Goal: Task Accomplishment & Management: Use online tool/utility

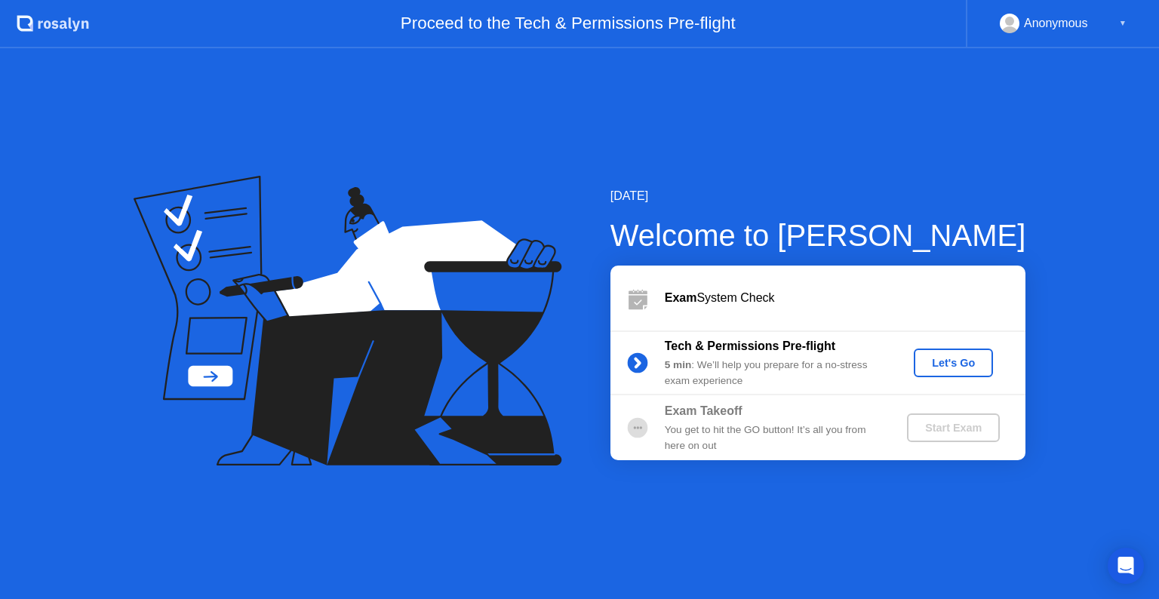
click at [981, 365] on div "Let's Go" at bounding box center [953, 363] width 67 height 12
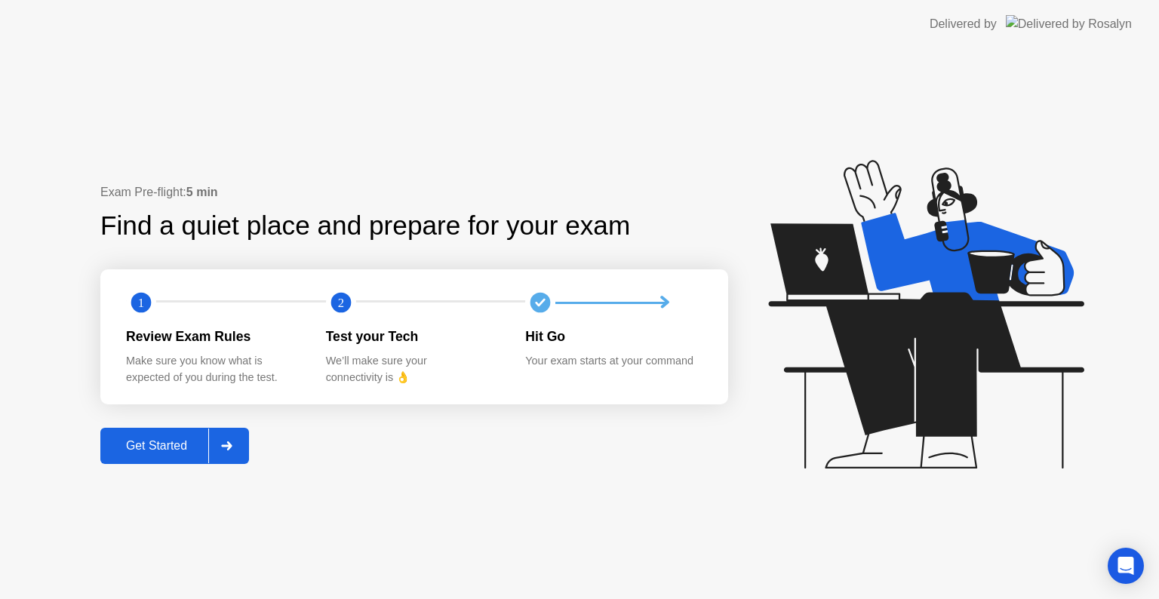
click at [242, 447] on div at bounding box center [226, 446] width 36 height 35
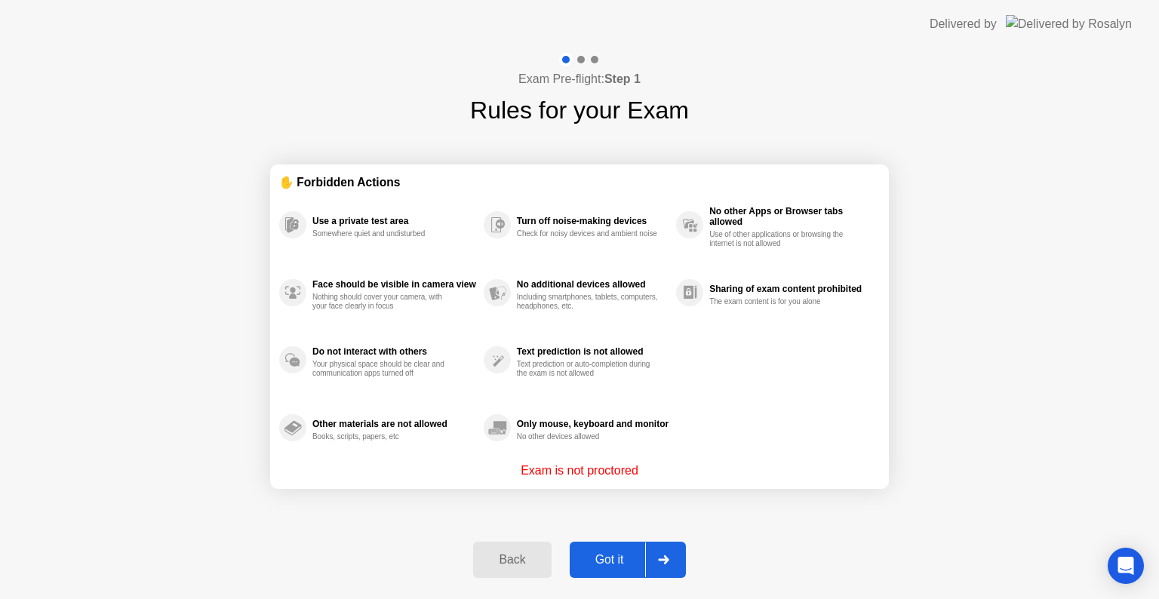
click at [679, 566] on div at bounding box center [663, 560] width 36 height 35
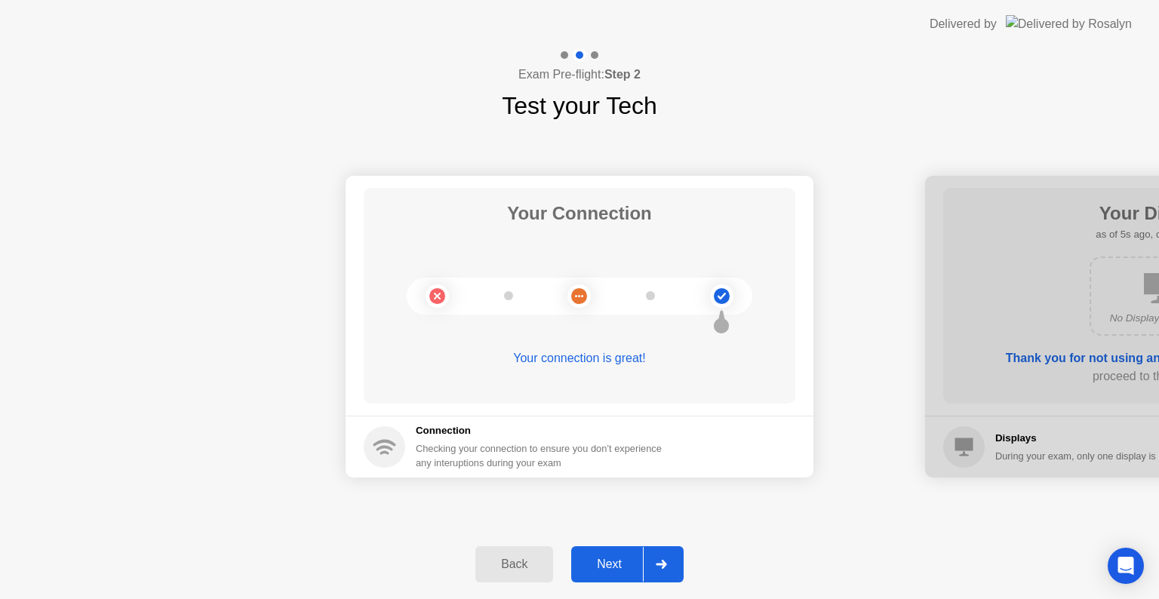
click at [499, 571] on div "Back" at bounding box center [514, 565] width 69 height 14
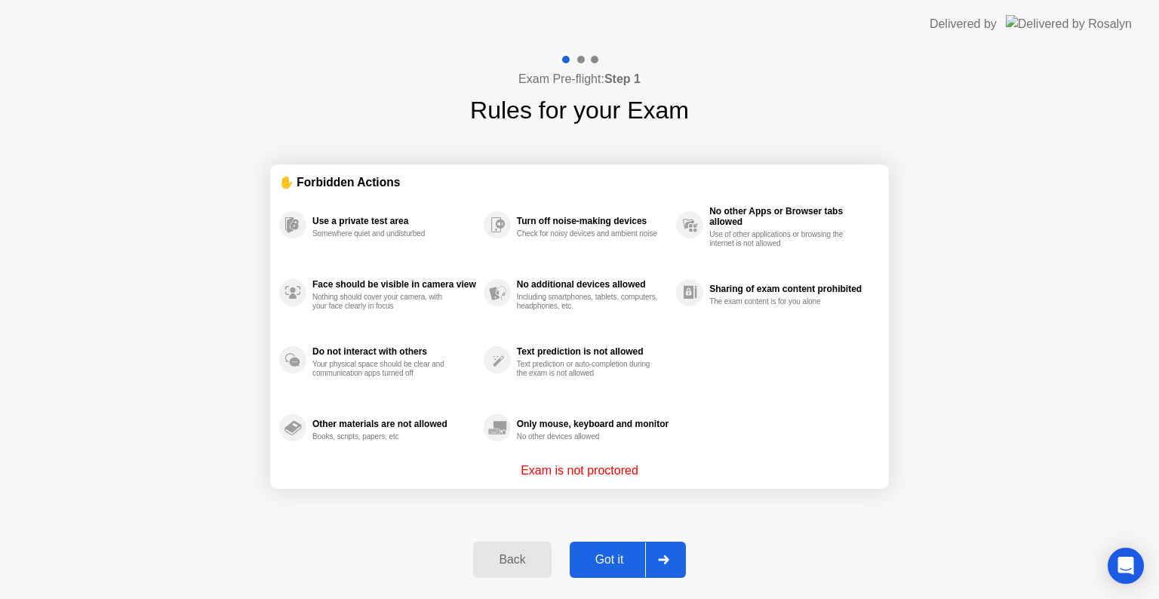
click at [503, 568] on button "Back" at bounding box center [512, 560] width 78 height 36
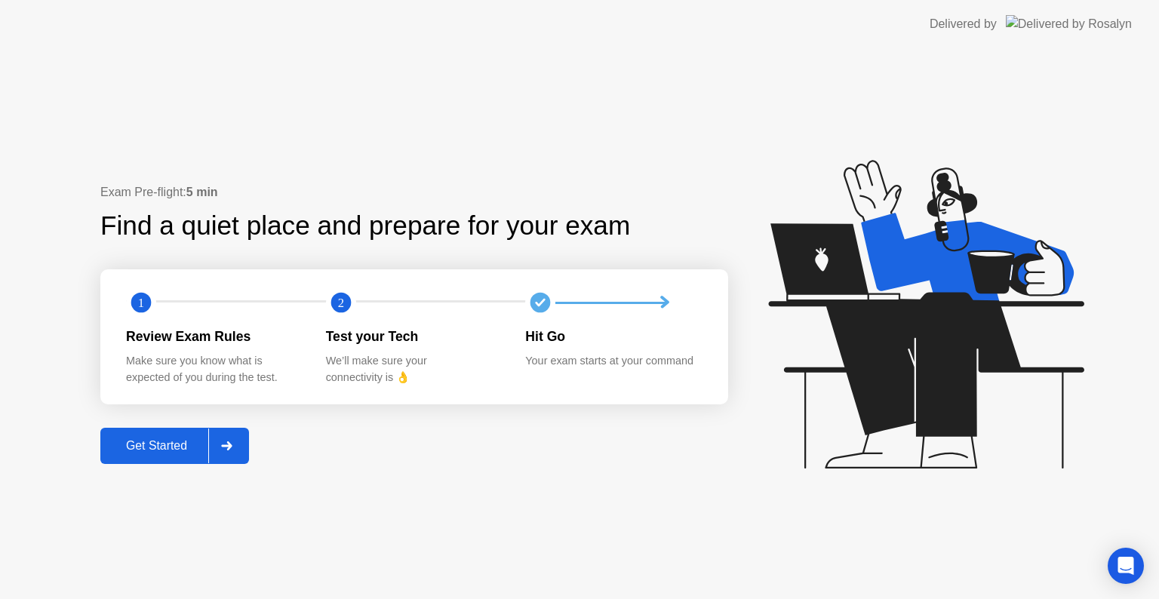
click at [232, 450] on icon at bounding box center [226, 445] width 11 height 9
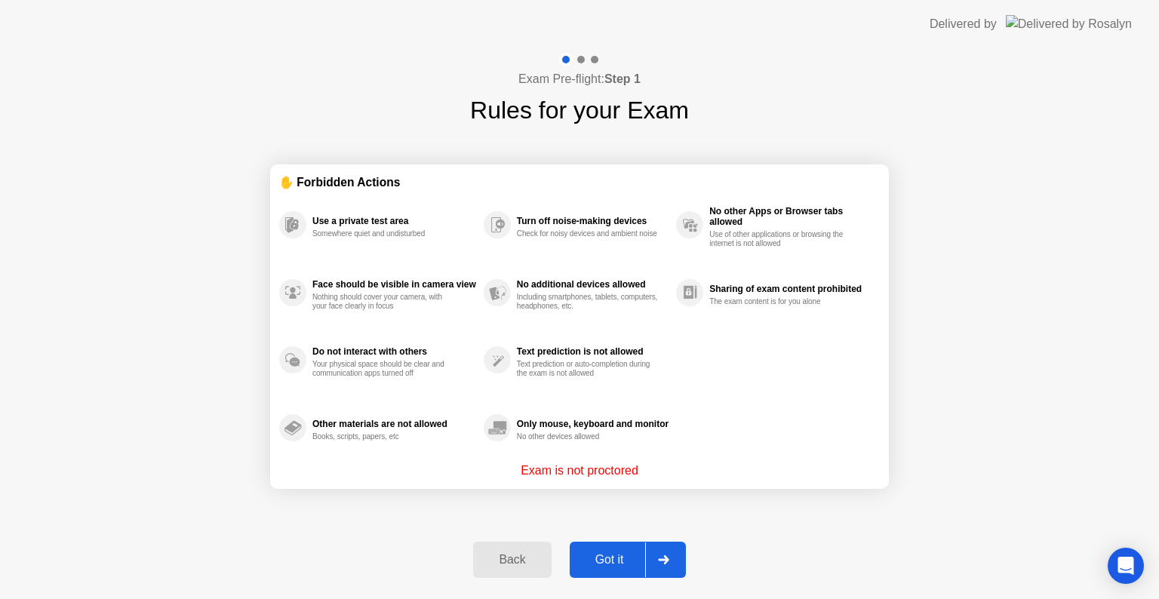
click at [675, 564] on div at bounding box center [663, 560] width 36 height 35
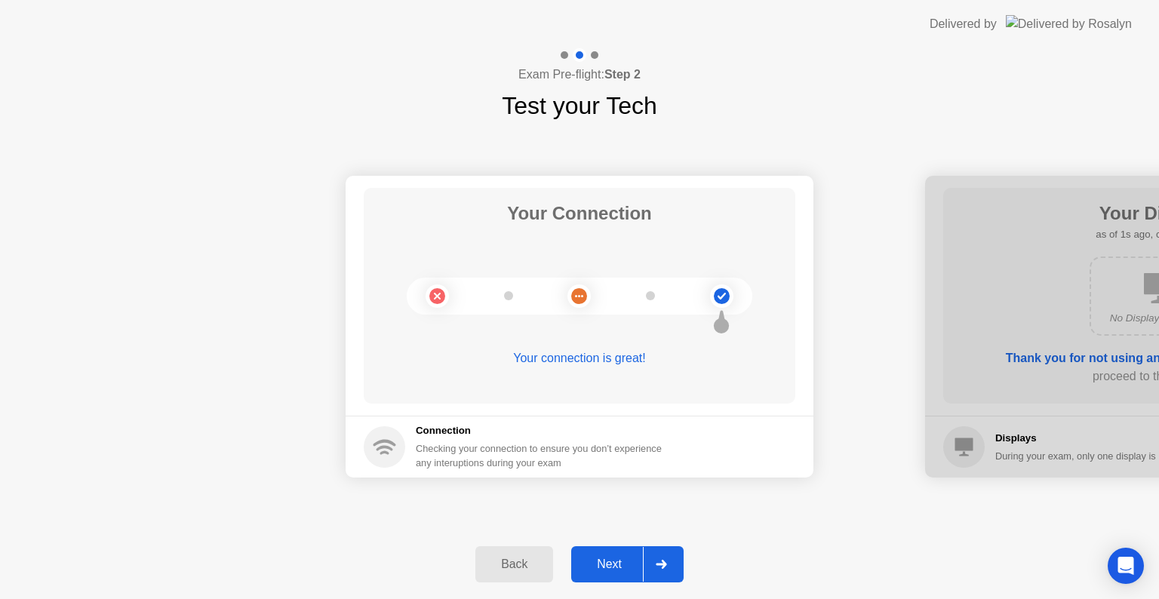
click at [675, 564] on div at bounding box center [661, 564] width 36 height 35
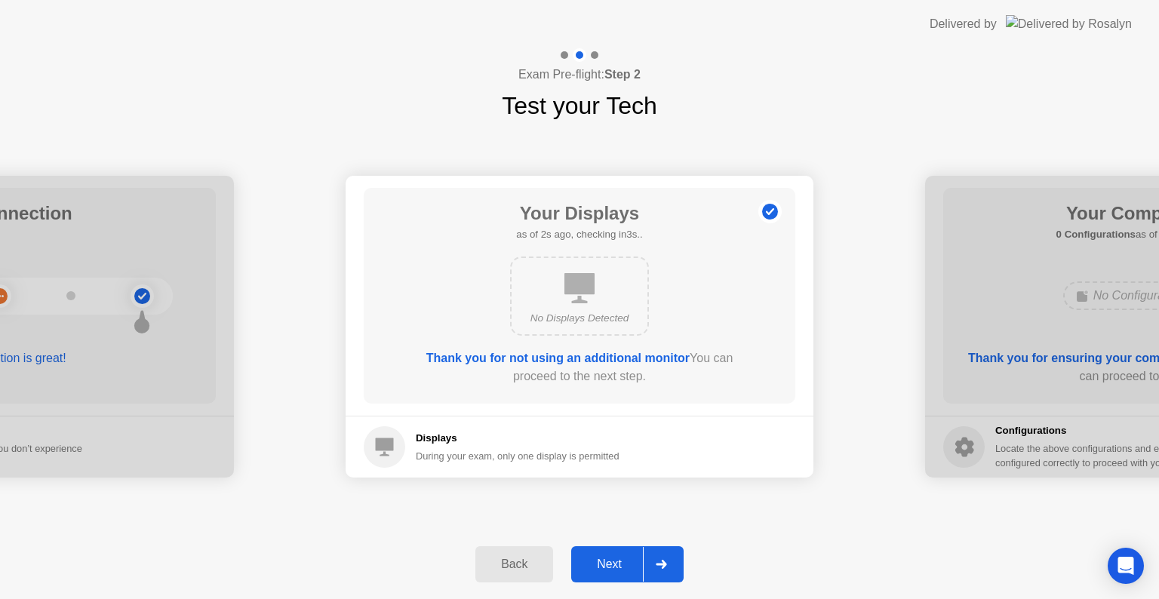
click at [675, 564] on div at bounding box center [661, 564] width 36 height 35
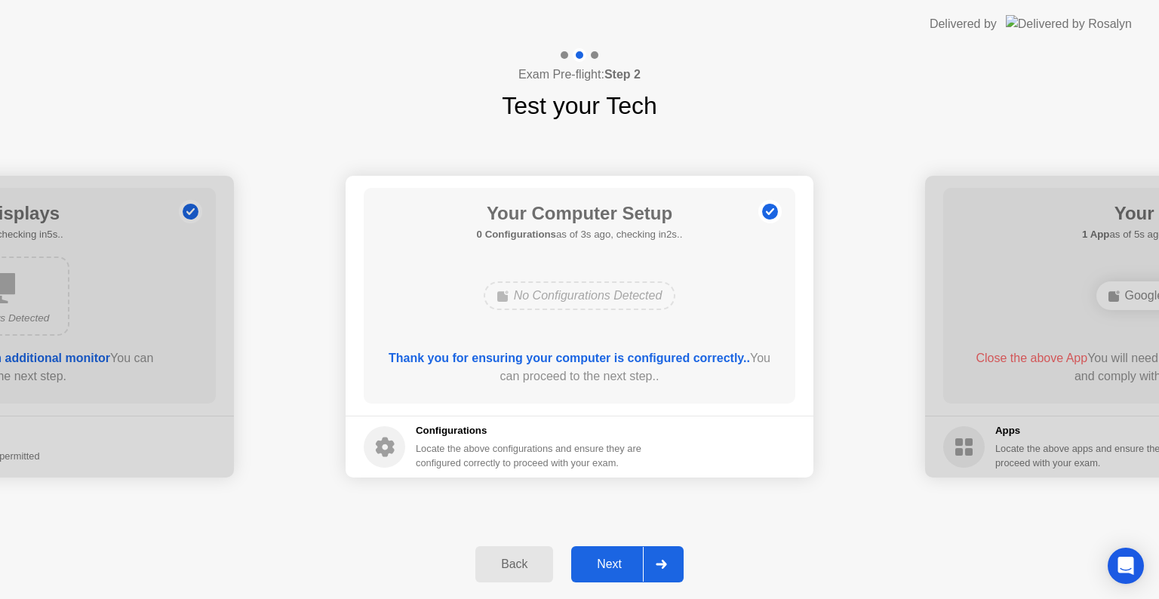
click at [675, 564] on div at bounding box center [661, 564] width 36 height 35
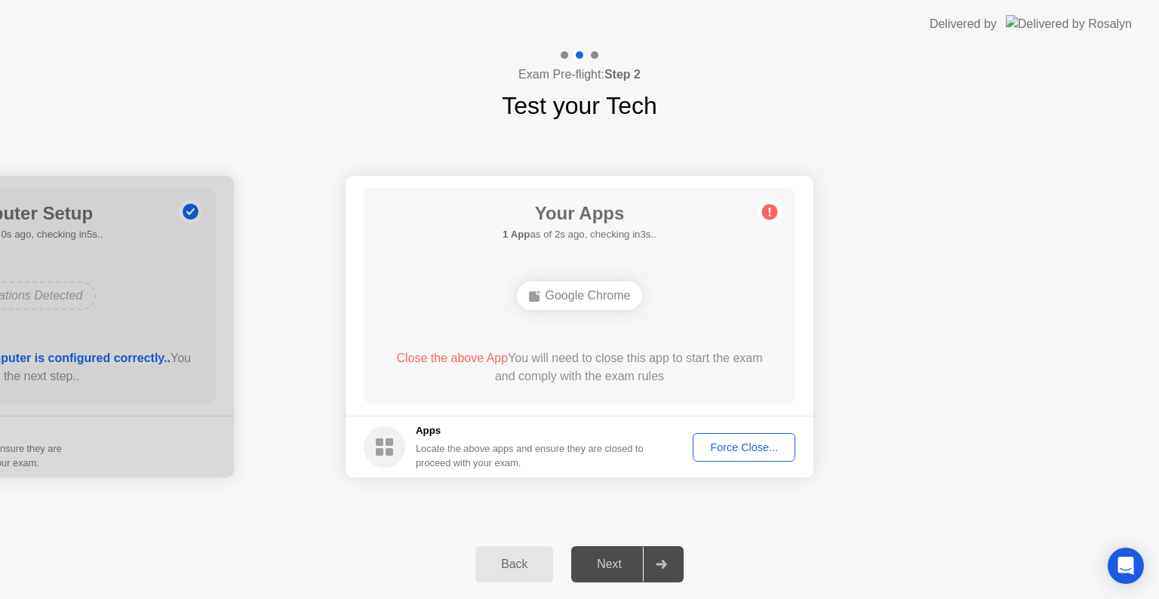
click at [744, 443] on div "Force Close..." at bounding box center [744, 447] width 92 height 12
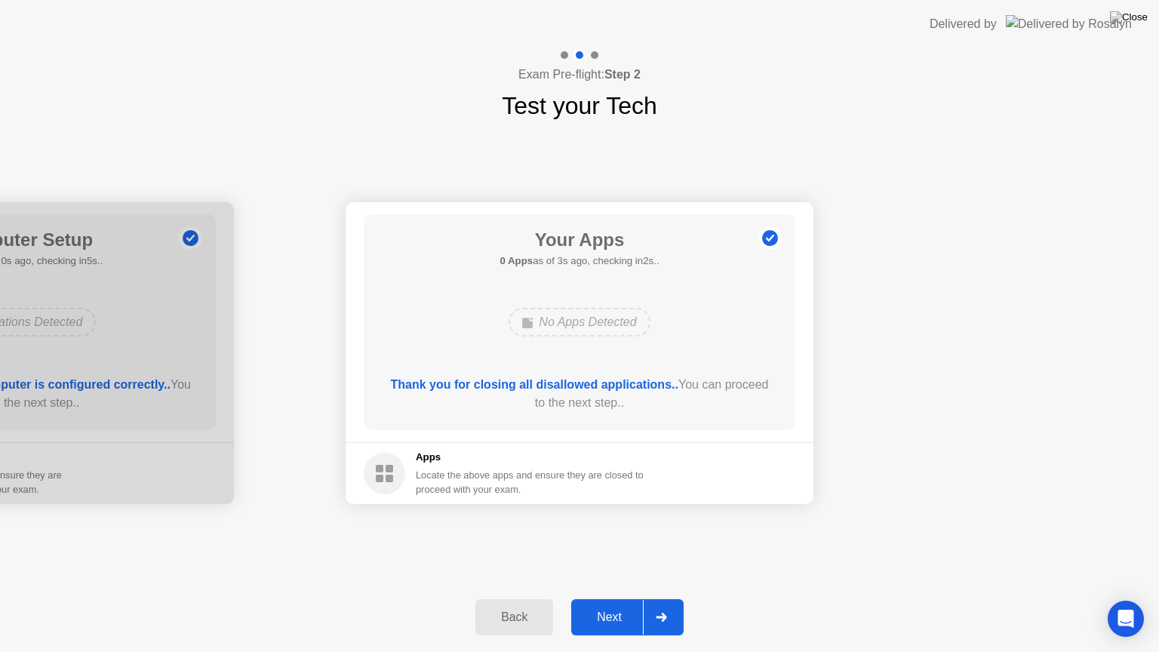
click at [667, 598] on icon at bounding box center [661, 617] width 11 height 9
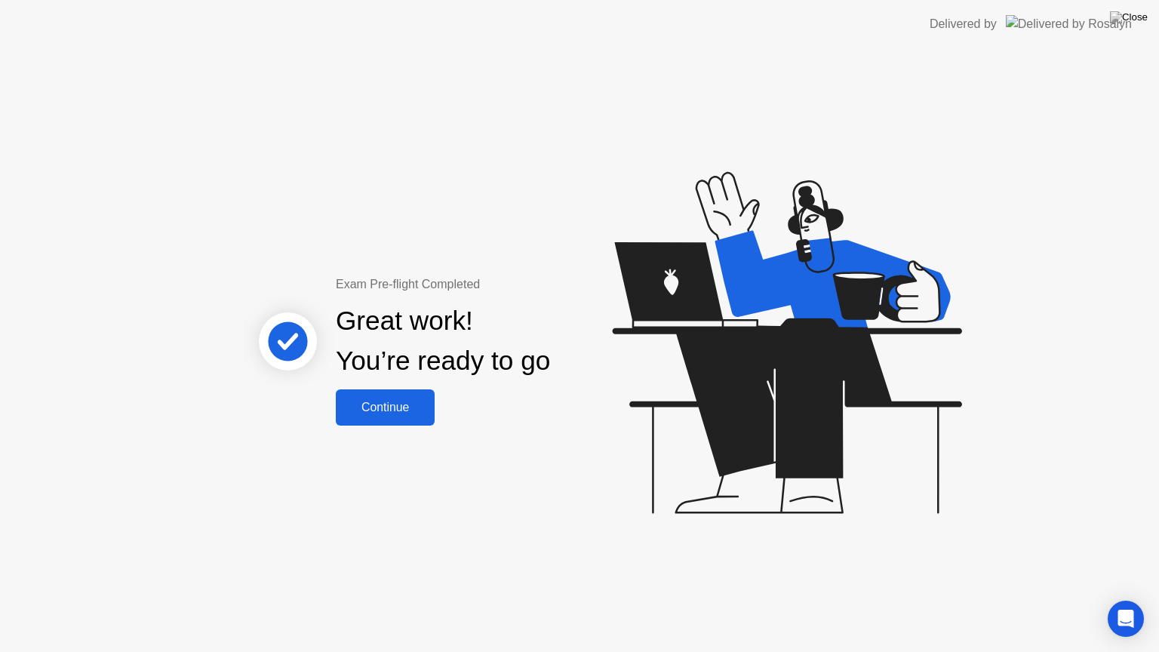
click at [399, 412] on div "Continue" at bounding box center [385, 408] width 90 height 14
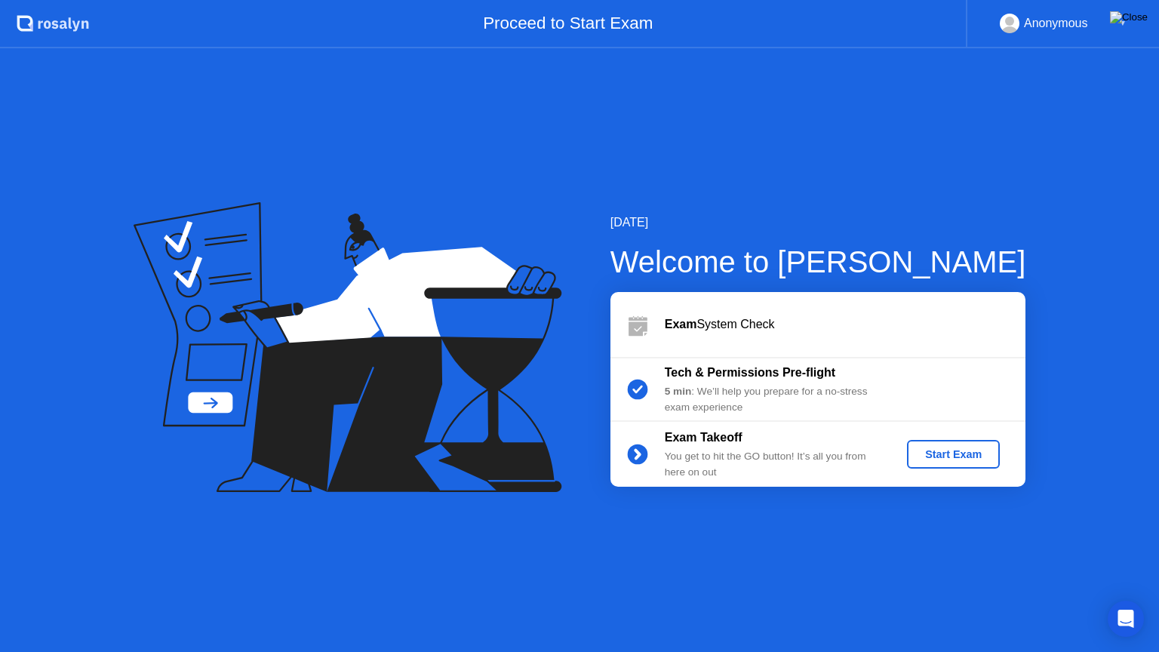
click at [1136, 23] on img at bounding box center [1129, 17] width 38 height 12
